Goal: Register for event/course

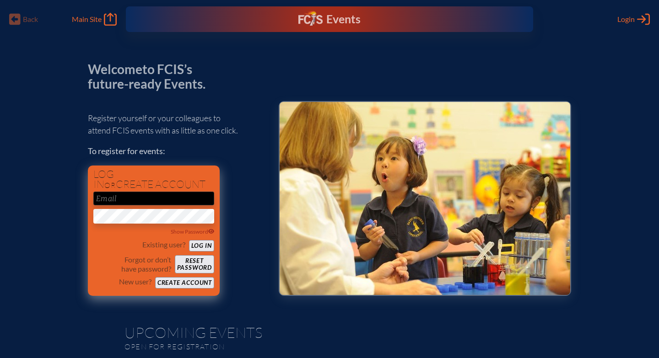
click at [194, 249] on button "Log in" at bounding box center [201, 245] width 25 height 11
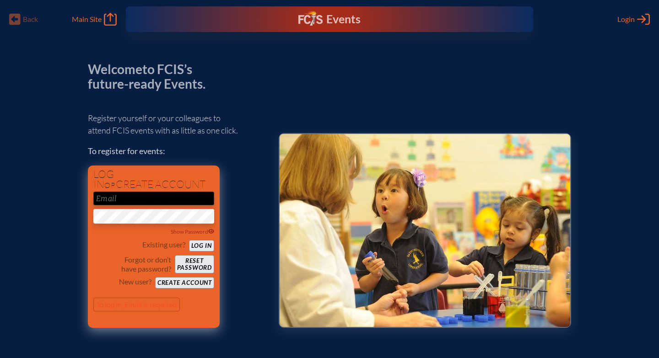
click at [135, 200] on input "email" at bounding box center [153, 199] width 121 height 14
type input "[EMAIL_ADDRESS][DOMAIN_NAME]"
click at [201, 247] on button "Log in" at bounding box center [201, 245] width 25 height 11
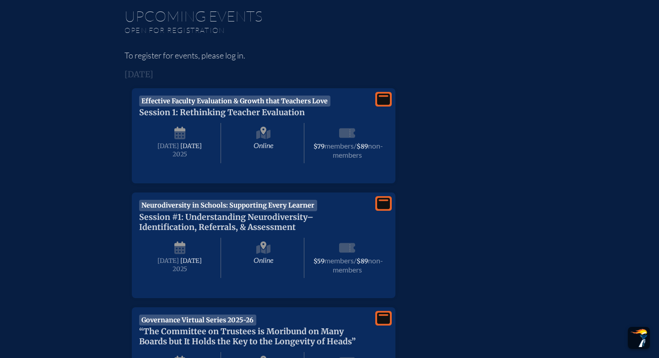
scroll to position [358, 0]
click at [223, 211] on span "Neurodiversity in Schools: Supporting Every Learner" at bounding box center [228, 205] width 178 height 11
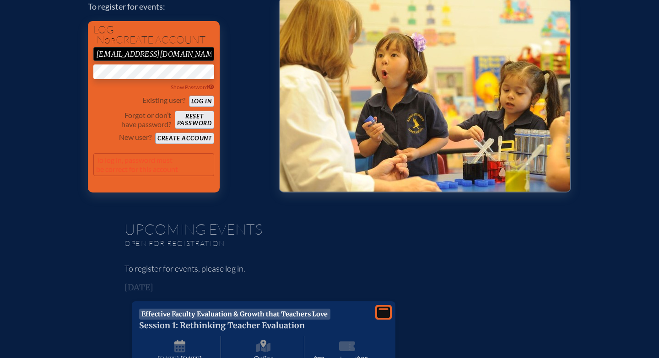
scroll to position [105, 0]
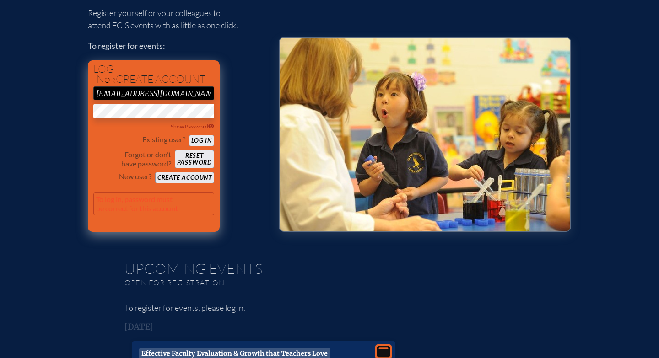
click at [199, 139] on button "Log in" at bounding box center [201, 140] width 25 height 11
click at [194, 96] on input "[EMAIL_ADDRESS][DOMAIN_NAME]" at bounding box center [153, 94] width 121 height 14
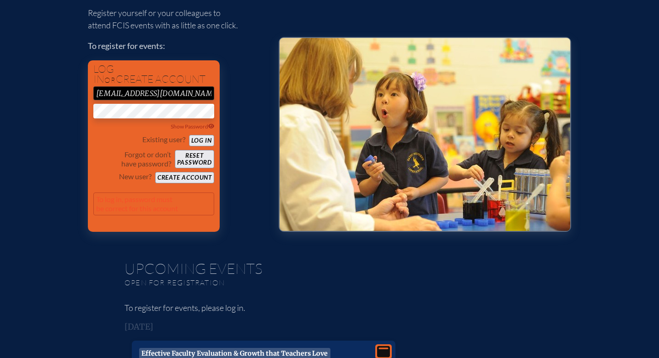
click at [235, 91] on div "Register yourself or your colleagues to attend FCIS events with as little as on…" at bounding box center [176, 115] width 176 height 233
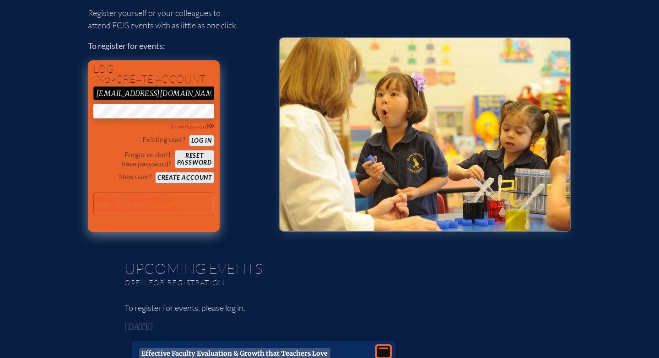
click at [190, 180] on button "Create account" at bounding box center [184, 177] width 59 height 11
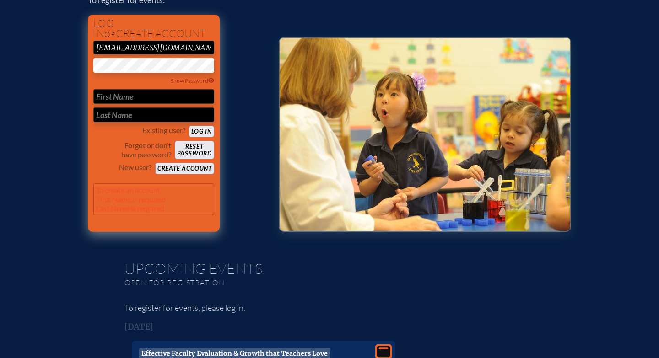
click at [163, 103] on input "text" at bounding box center [153, 96] width 121 height 15
type input "[PERSON_NAME]"
click at [185, 168] on button "Create account" at bounding box center [184, 168] width 59 height 11
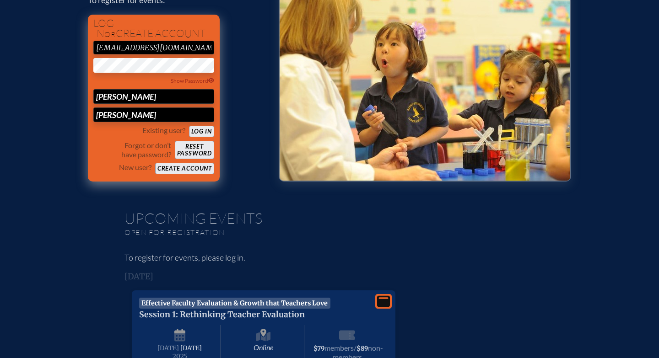
scroll to position [101, 0]
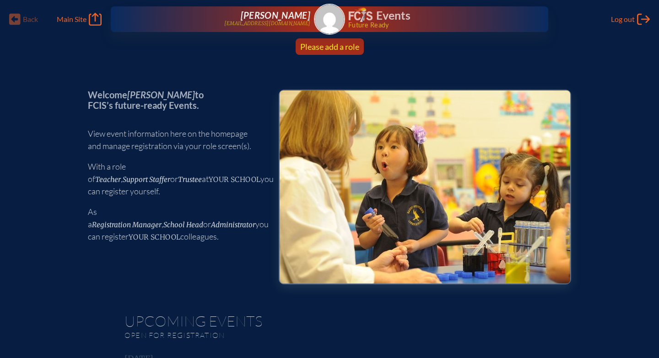
click at [327, 47] on span "Please add a role" at bounding box center [329, 47] width 59 height 10
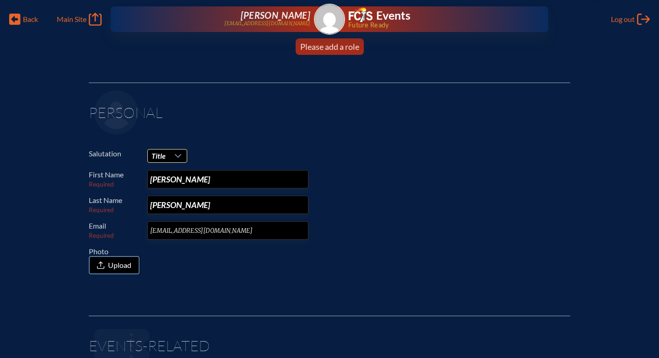
click at [179, 157] on icon at bounding box center [177, 155] width 7 height 7
click at [175, 181] on li "Mrs." at bounding box center [166, 185] width 39 height 13
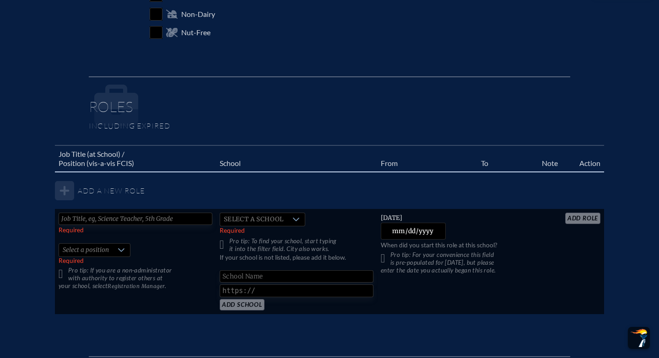
scroll to position [459, 0]
click at [125, 216] on input "text" at bounding box center [136, 218] width 154 height 12
type input "Preschool Director"
click at [237, 221] on span "Select a school" at bounding box center [253, 219] width 67 height 13
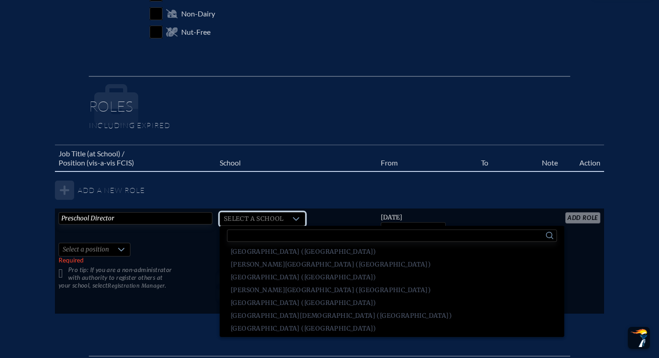
scroll to position [1233, 0]
click at [245, 316] on span "Parkway Christian School (Davie)" at bounding box center [341, 316] width 221 height 9
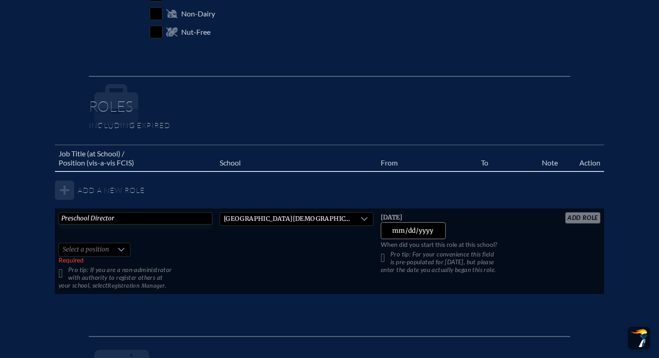
click at [433, 231] on input "2025-09-07" at bounding box center [413, 230] width 65 height 17
click at [433, 229] on input "2025-08-04" at bounding box center [413, 230] width 65 height 17
click at [432, 231] on input "2025-08-04" at bounding box center [413, 230] width 65 height 17
type input "2013-08-05"
click at [384, 257] on p "Pro tip: For your convenience this field is pre-populated for yesterday, but pl…" at bounding box center [458, 262] width 154 height 23
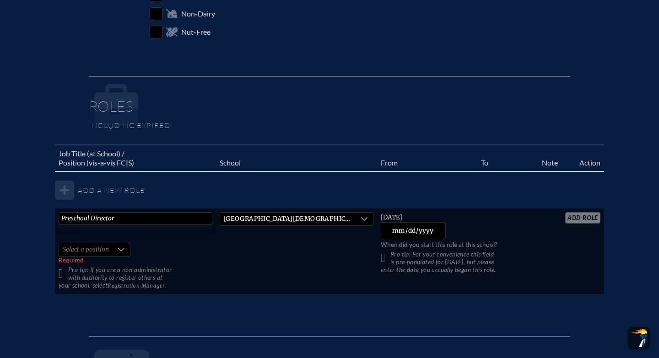
click at [116, 249] on div at bounding box center [121, 249] width 17 height 13
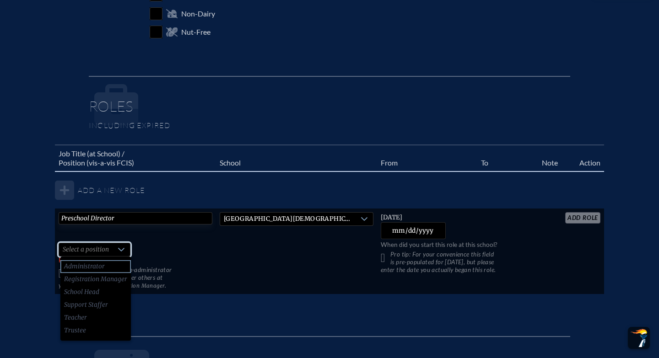
click at [110, 265] on li "Administrator" at bounding box center [95, 266] width 70 height 13
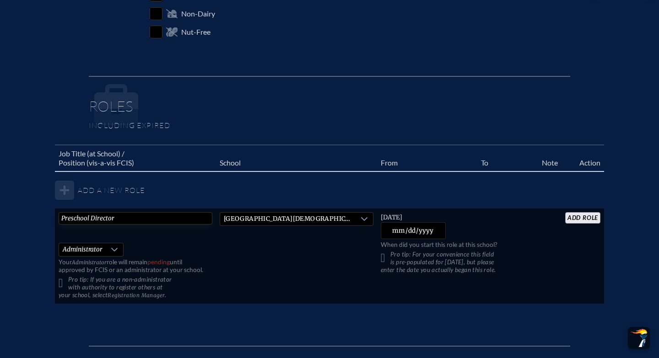
click at [585, 220] on input "add Role" at bounding box center [582, 217] width 35 height 11
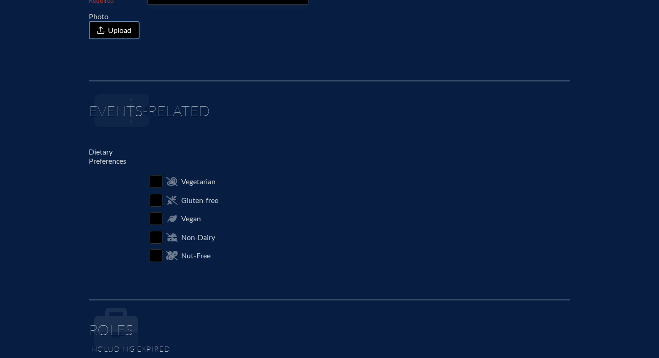
scroll to position [0, 0]
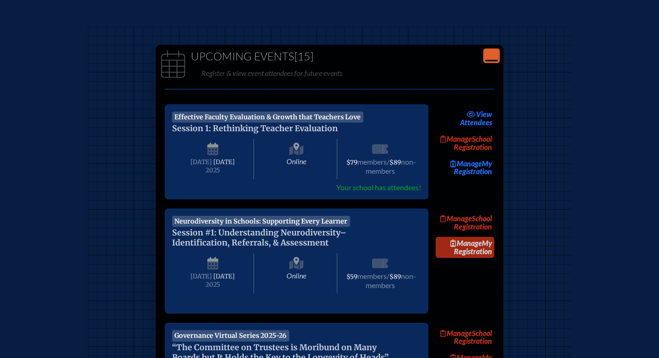
scroll to position [68, 0]
click at [470, 258] on link "Manage My Registration" at bounding box center [465, 247] width 59 height 21
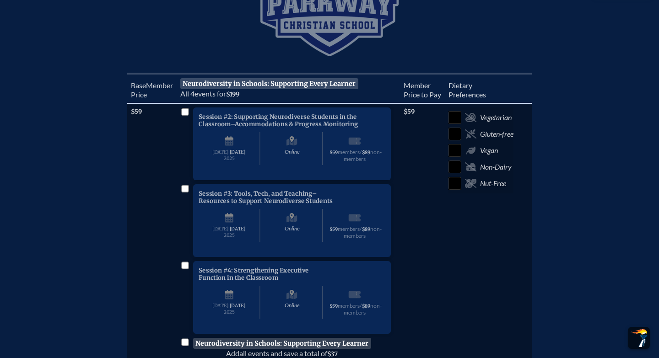
scroll to position [387, 0]
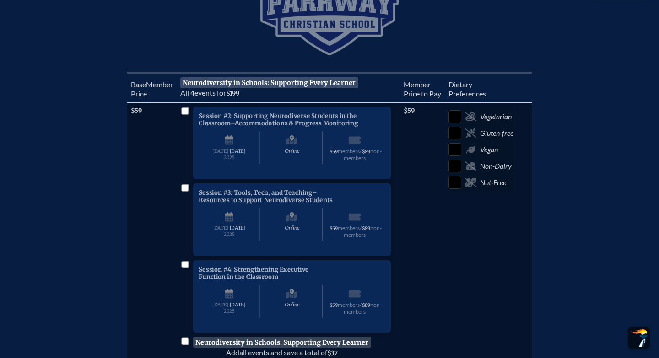
click at [187, 114] on input "checkbox" at bounding box center [184, 110] width 7 height 7
checkbox input "true"
click at [187, 191] on input "checkbox" at bounding box center [184, 187] width 7 height 7
checkbox input "true"
click at [184, 268] on input "checkbox" at bounding box center [184, 264] width 7 height 7
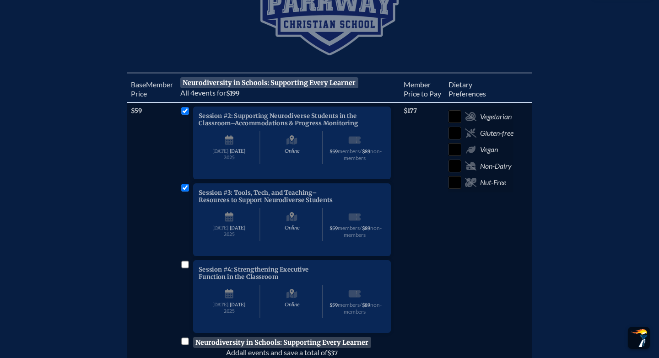
checkbox input "true"
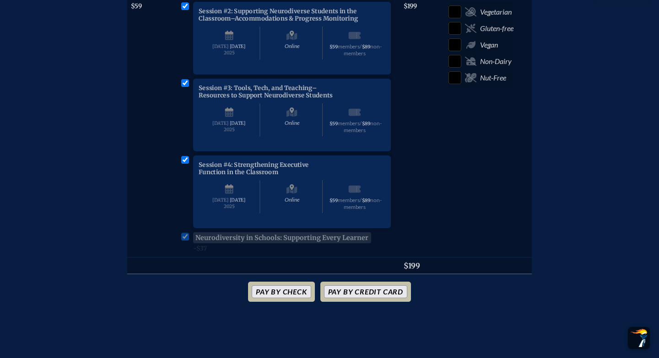
scroll to position [492, 0]
click at [356, 298] on button "Pay by Credit Card" at bounding box center [365, 291] width 83 height 13
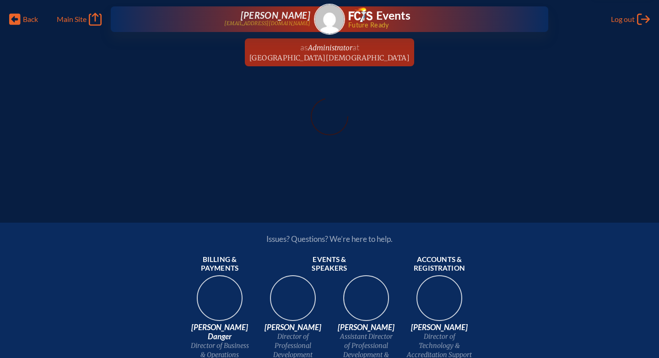
click at [302, 146] on div at bounding box center [330, 123] width 630 height 59
click at [288, 18] on span "[PERSON_NAME]" at bounding box center [276, 15] width 70 height 11
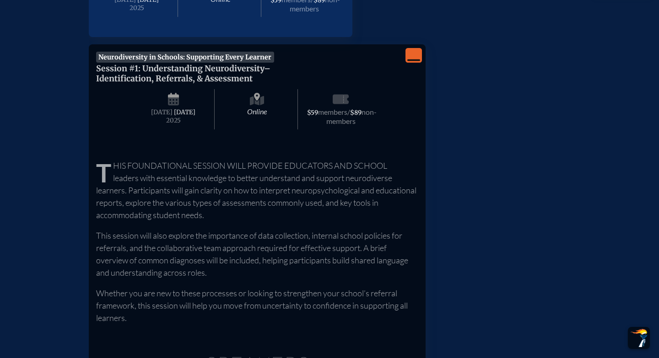
scroll to position [1238, 0]
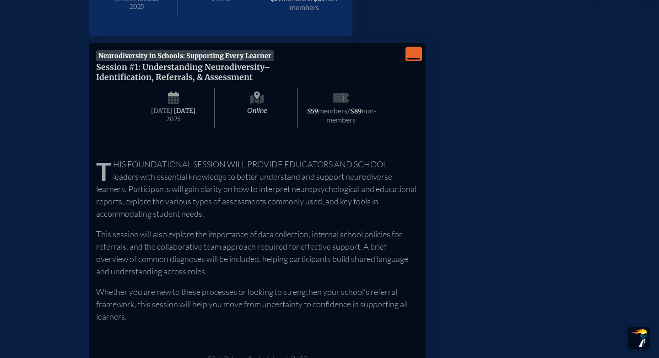
click at [174, 115] on span "September 17th" at bounding box center [185, 111] width 22 height 8
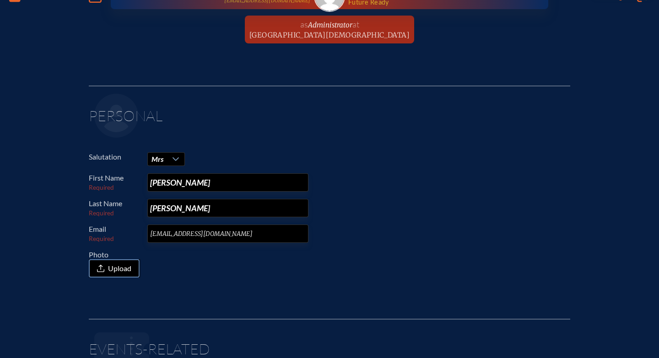
scroll to position [0, 0]
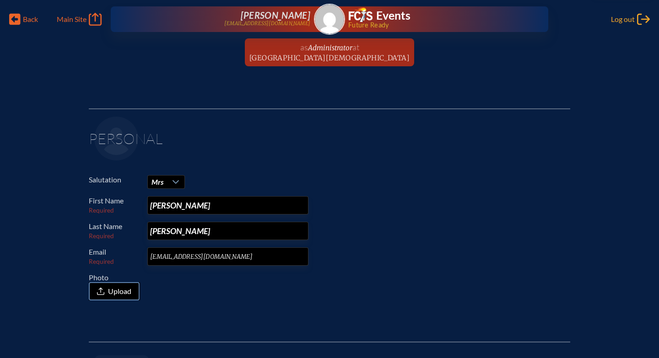
click at [622, 20] on span "Log out" at bounding box center [623, 19] width 24 height 9
